Goal: Answer question/provide support: Participate in discussion

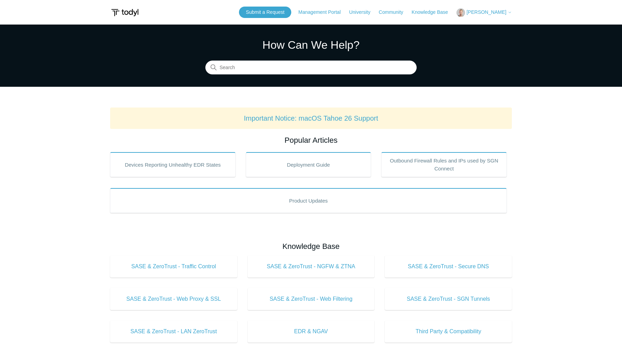
click at [494, 13] on span "[PERSON_NAME]" at bounding box center [486, 12] width 40 height 6
click at [495, 26] on link "My Support Requests" at bounding box center [491, 27] width 68 height 12
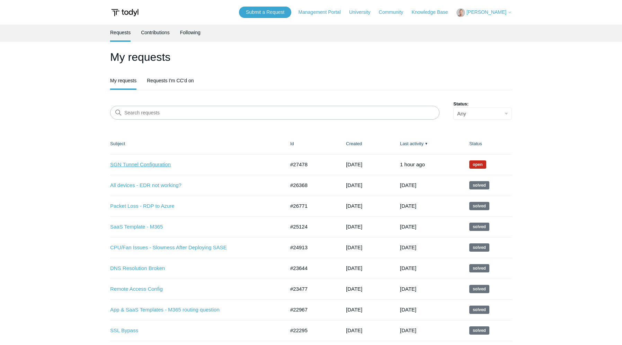
click at [161, 163] on link "SGN Tunnel Configuration" at bounding box center [192, 165] width 164 height 8
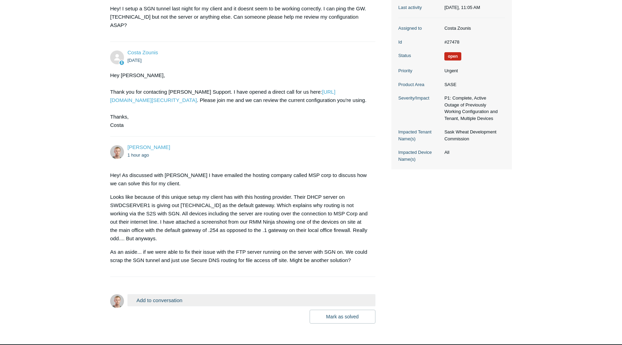
scroll to position [156, 0]
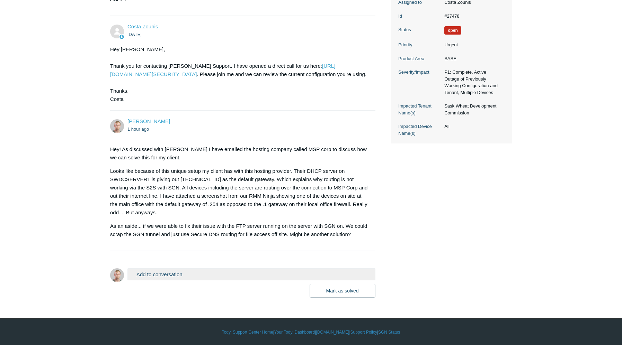
click at [206, 273] on button "Add to conversation" at bounding box center [251, 275] width 248 height 12
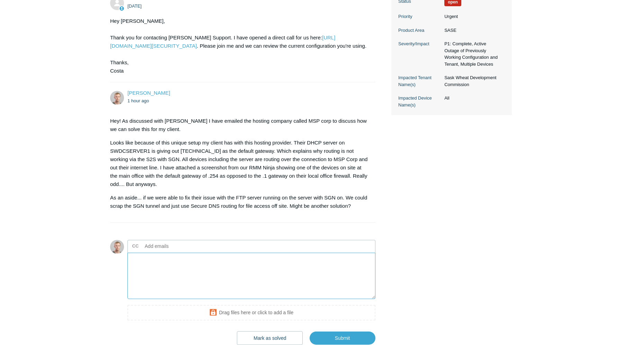
scroll to position [225, 0]
